Goal: Navigation & Orientation: Go to known website

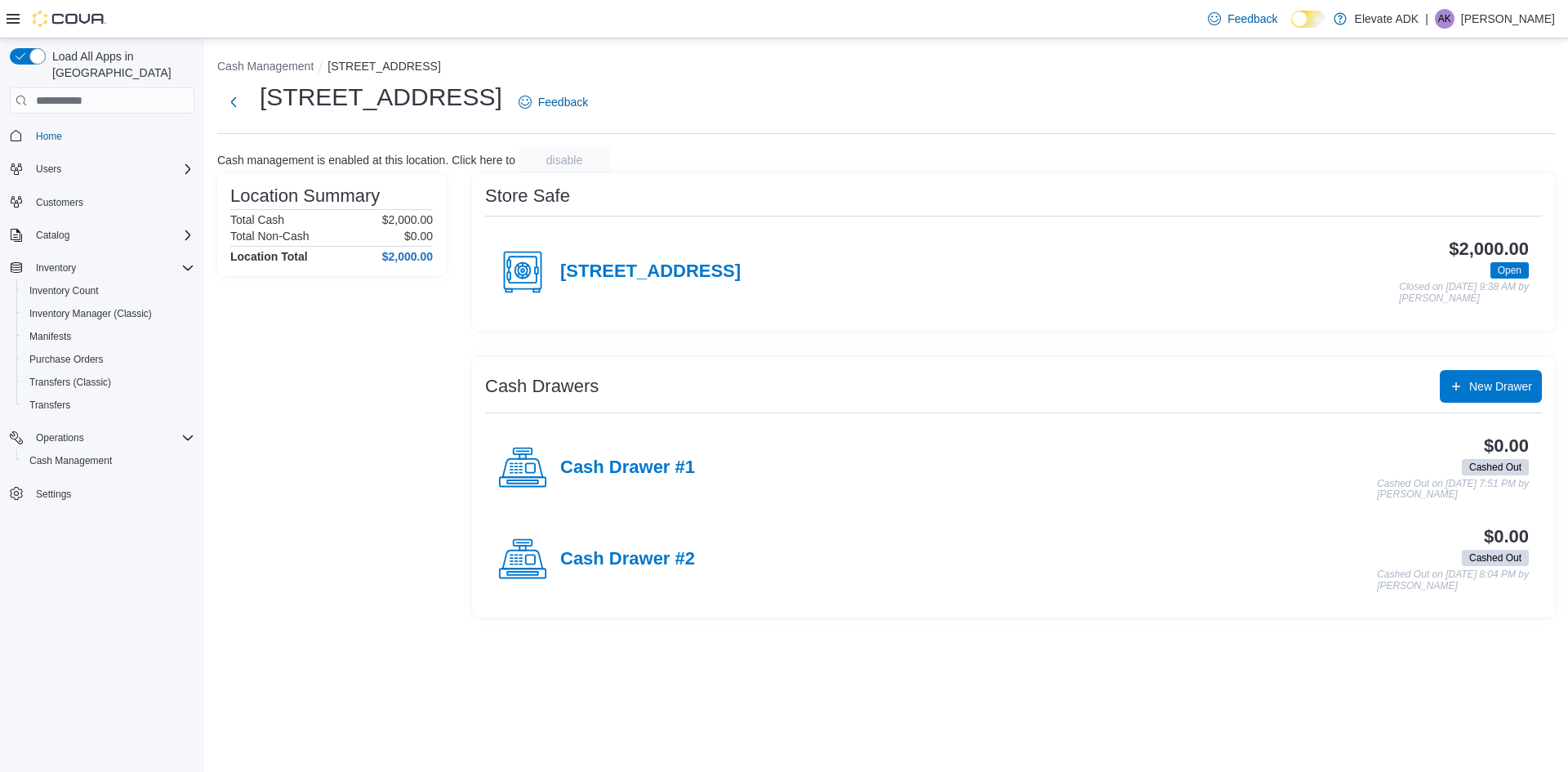
click at [1523, 19] on p "Alamanda King" at bounding box center [1508, 19] width 94 height 20
click at [1461, 155] on span "Sign Out" at bounding box center [1449, 160] width 44 height 16
